Goal: Task Accomplishment & Management: Use online tool/utility

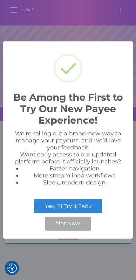
click at [80, 228] on button "Not Now" at bounding box center [68, 224] width 46 height 14
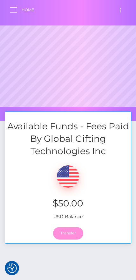
click at [75, 232] on link "Transfer" at bounding box center [68, 233] width 30 height 12
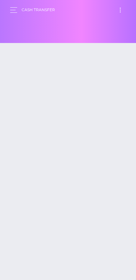
select select
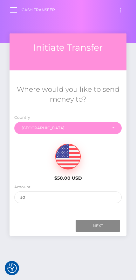
click at [103, 223] on input "Next" at bounding box center [98, 226] width 45 height 12
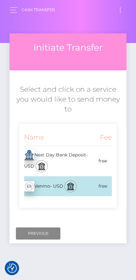
click at [108, 179] on div "free" at bounding box center [105, 186] width 16 height 14
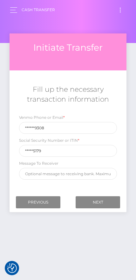
click at [110, 202] on input "Next" at bounding box center [98, 202] width 45 height 12
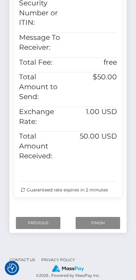
scroll to position [276, 0]
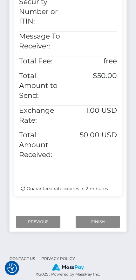
click at [109, 216] on input "Finish" at bounding box center [98, 222] width 45 height 12
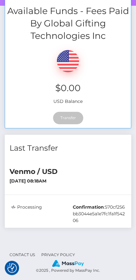
scroll to position [116, 0]
